Goal: Find specific page/section: Find specific page/section

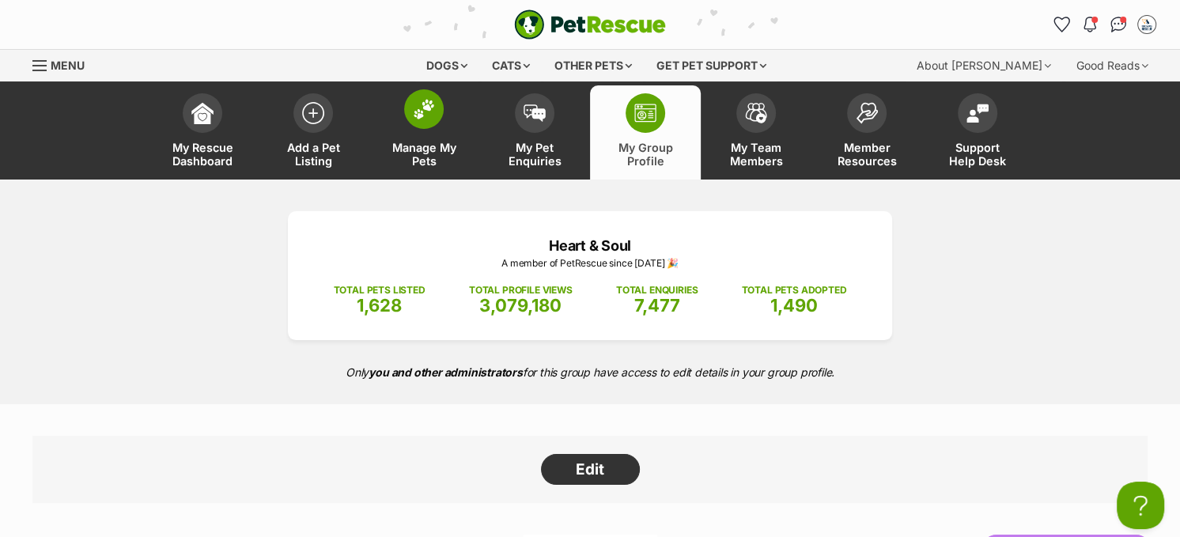
click at [421, 108] on img at bounding box center [424, 109] width 22 height 21
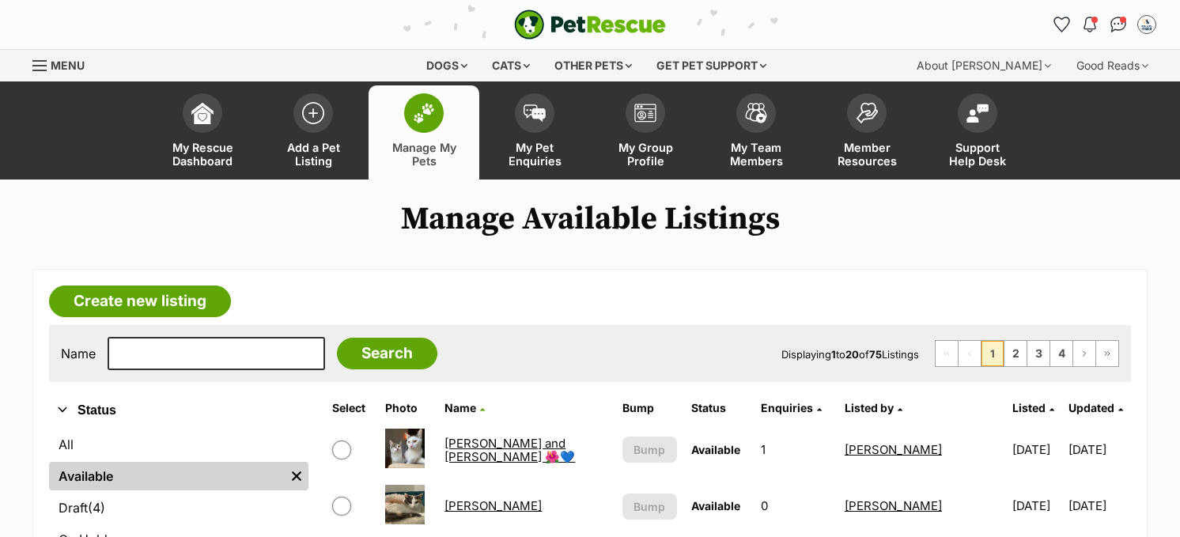
click at [188, 355] on input "text" at bounding box center [217, 353] width 218 height 33
type input "dolly"
click at [337, 338] on input "Search" at bounding box center [387, 354] width 100 height 32
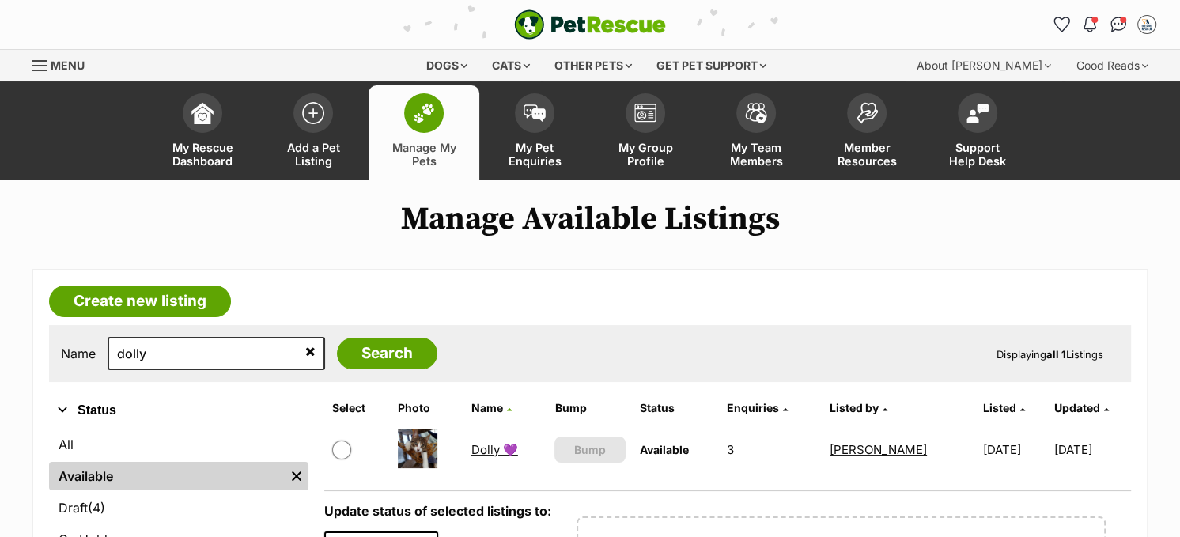
click at [482, 448] on link "Dolly 💜" at bounding box center [494, 449] width 47 height 15
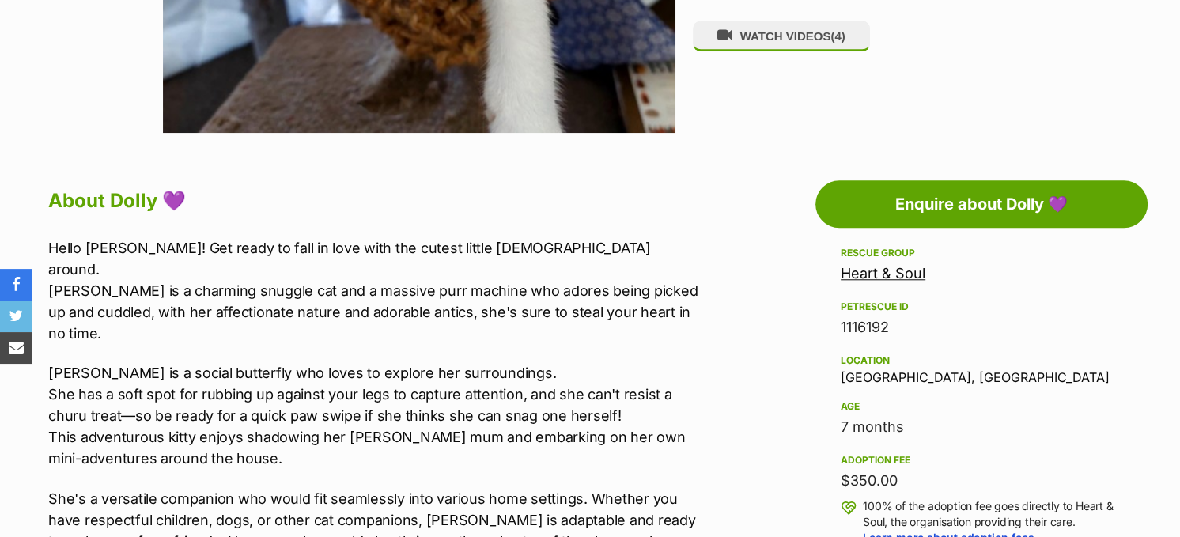
scroll to position [1187, 0]
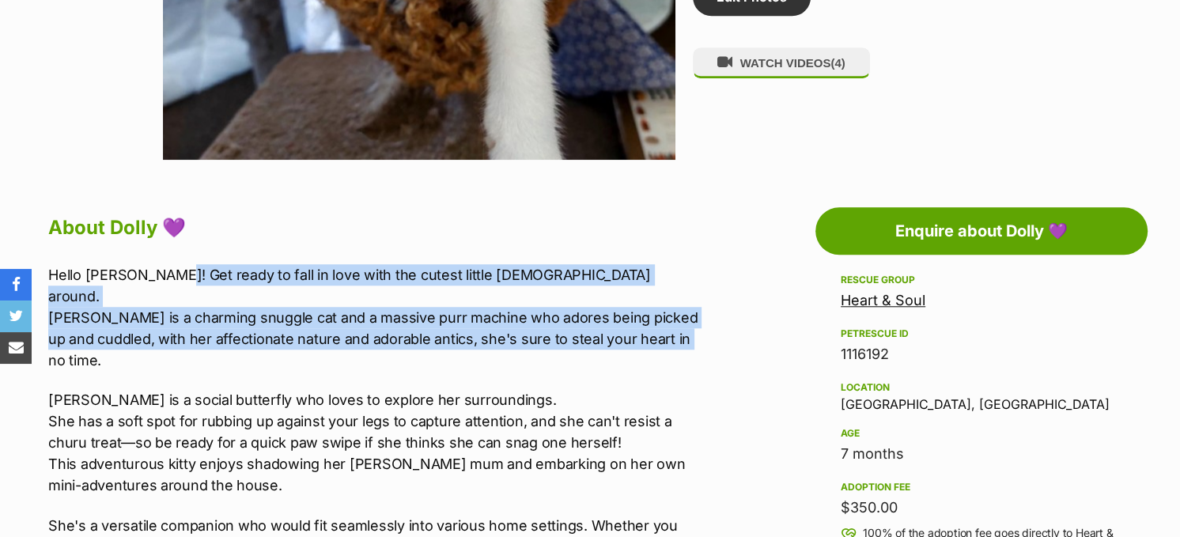
drag, startPoint x: 719, startPoint y: 309, endPoint x: 29, endPoint y: 273, distance: 690.8
copy p "Hello Dolly! Get ready to fall in love with the cutest little lady around. Doll…"
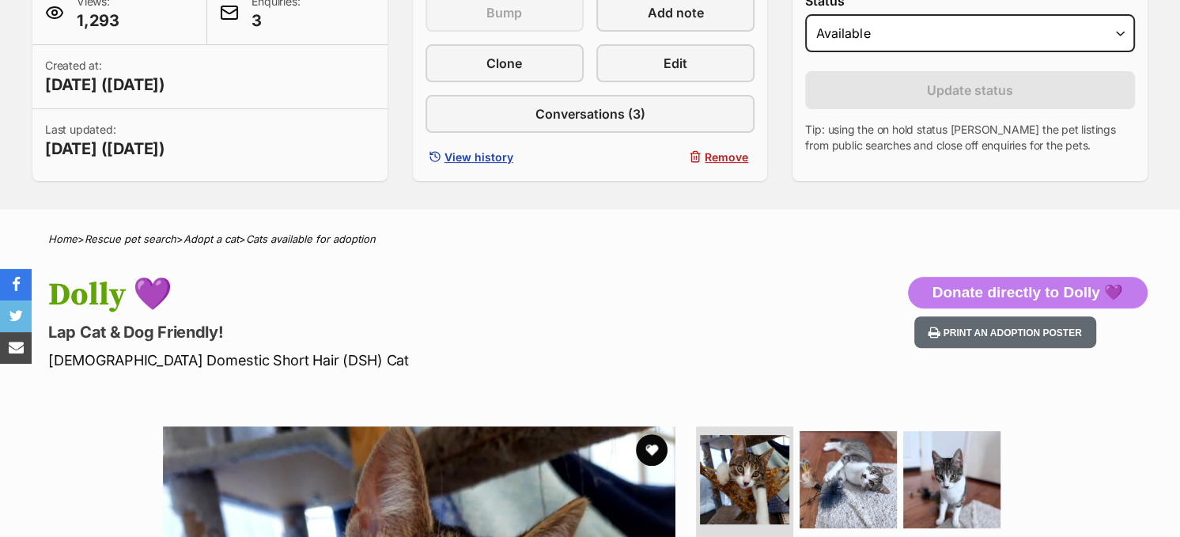
scroll to position [396, 0]
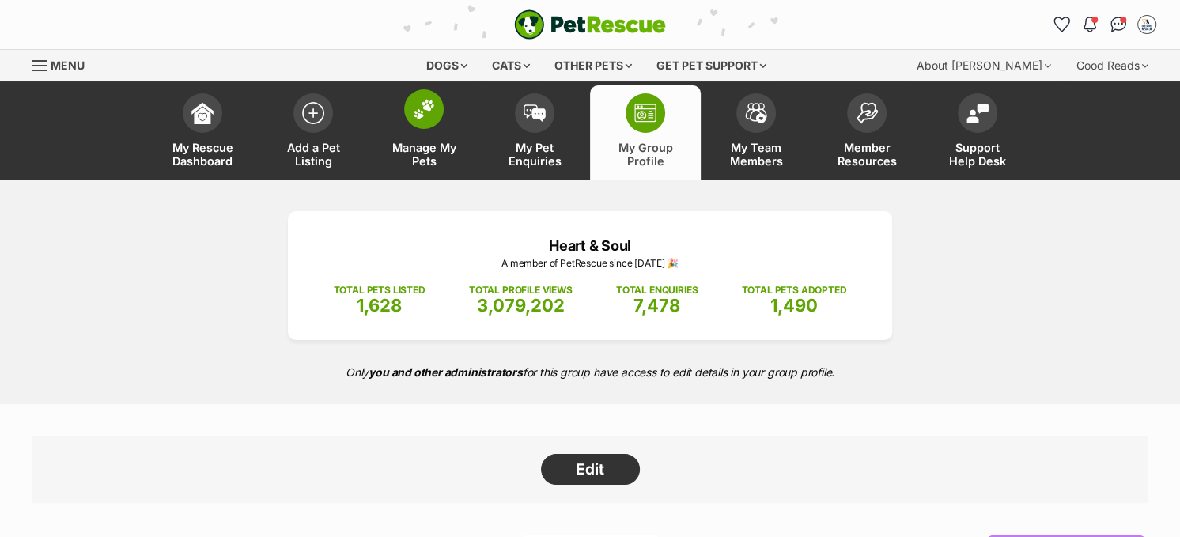
click at [423, 108] on img at bounding box center [424, 109] width 22 height 21
